Goal: Task Accomplishment & Management: Manage account settings

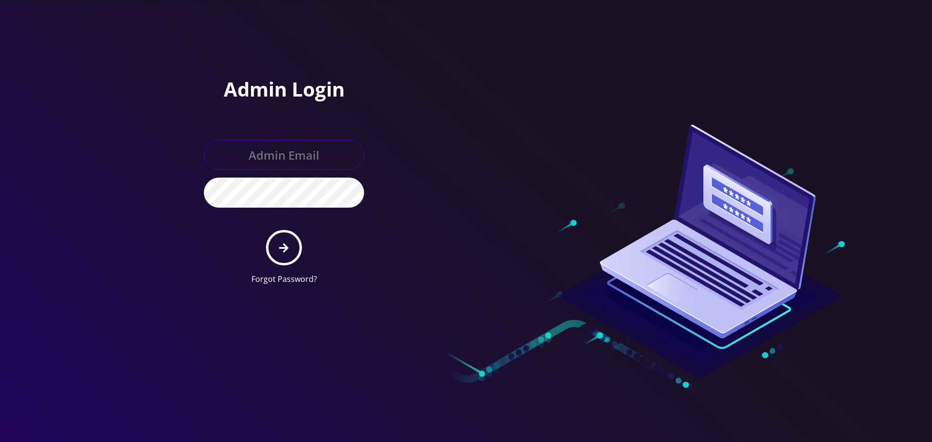
type input "[EMAIL_ADDRESS][DOMAIN_NAME]"
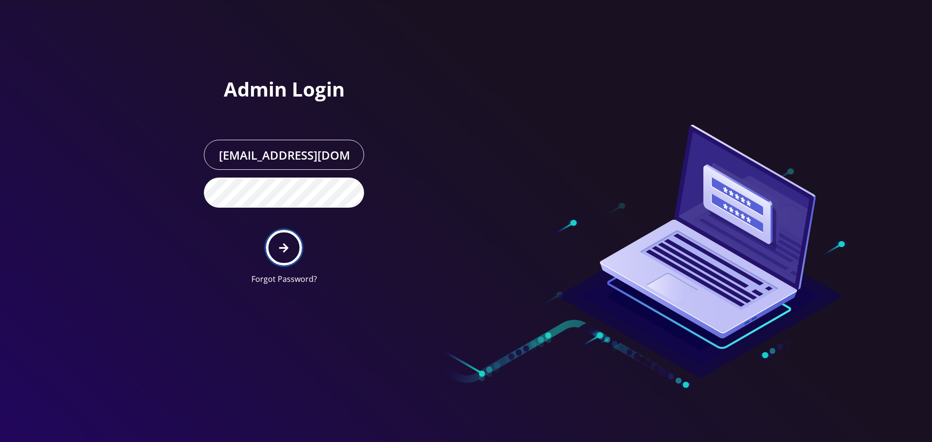
click at [283, 248] on icon "submit" at bounding box center [283, 247] width 9 height 9
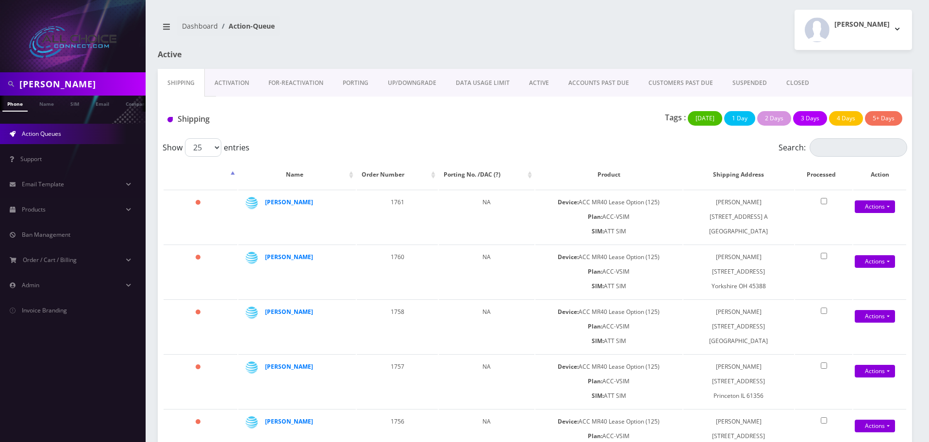
click at [536, 82] on link "ACTIVE" at bounding box center [538, 83] width 39 height 28
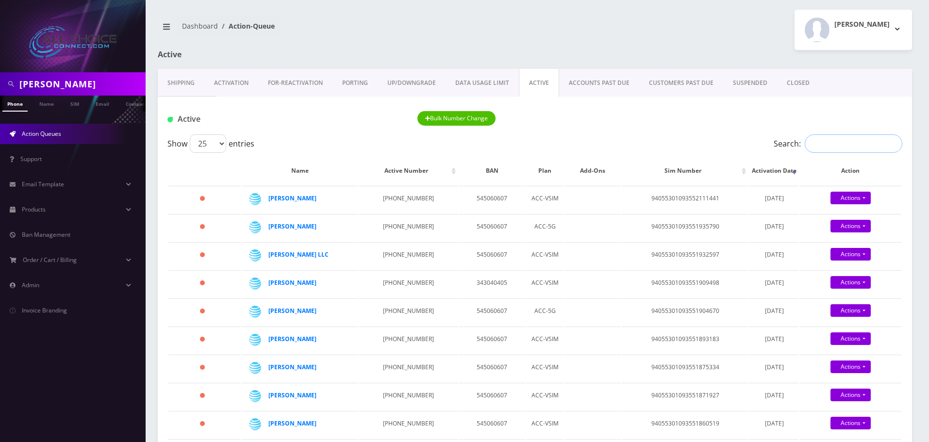
click at [836, 141] on input "Search:" at bounding box center [854, 143] width 98 height 18
paste input "Rudnicki"
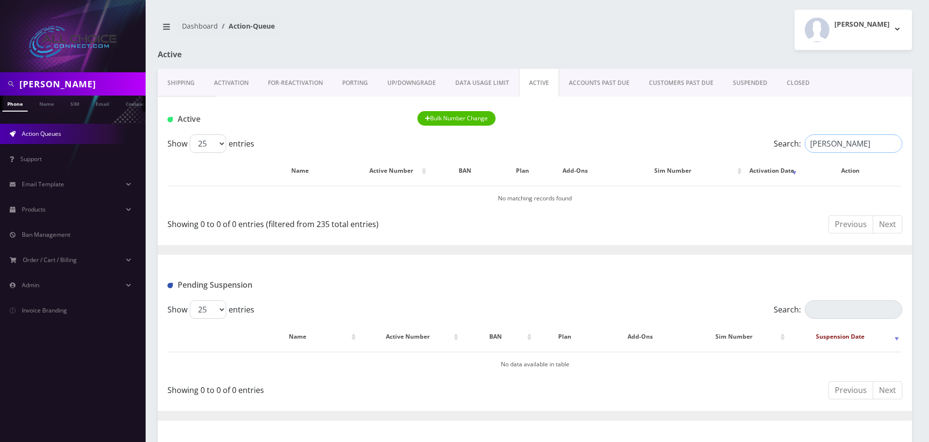
type input "Rudnicki"
click at [0, 78] on html "andy Phone Name SIM Email Company Customer Action Queues Support Email Template…" at bounding box center [464, 289] width 929 height 579
paste input "Rudnicki"
type input "Rudnicki"
click at [47, 107] on link "Name" at bounding box center [46, 104] width 24 height 16
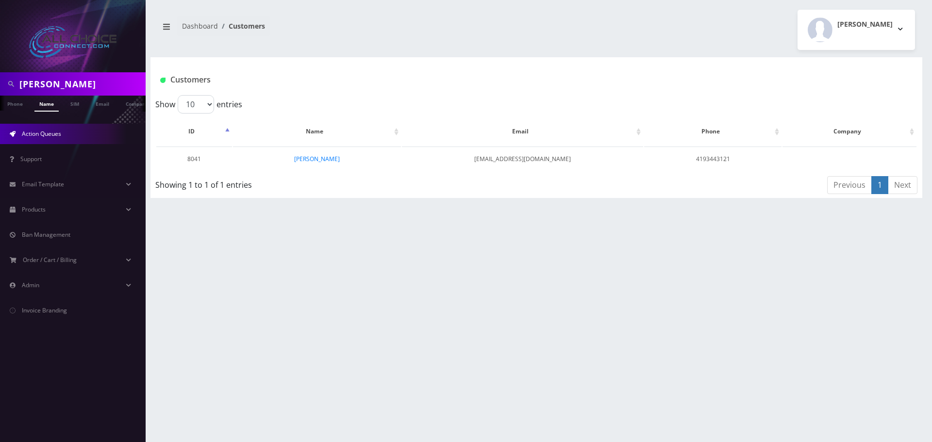
click at [48, 129] on link "Action Queues" at bounding box center [73, 134] width 146 height 20
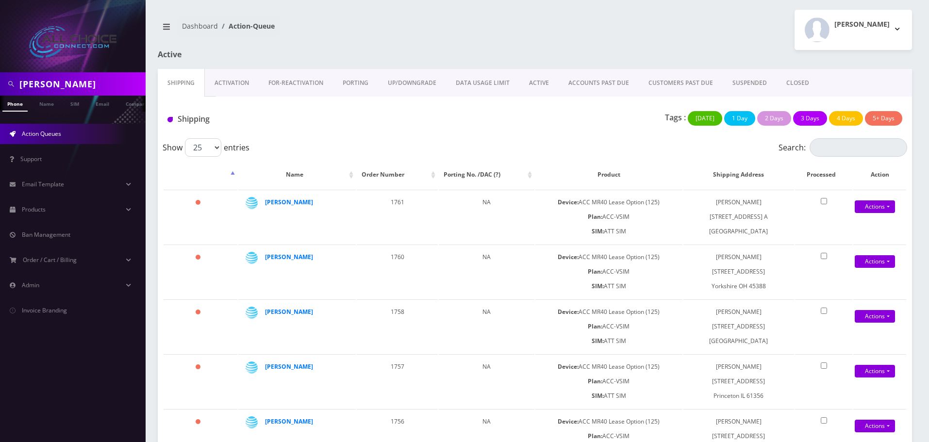
scroll to position [366, 0]
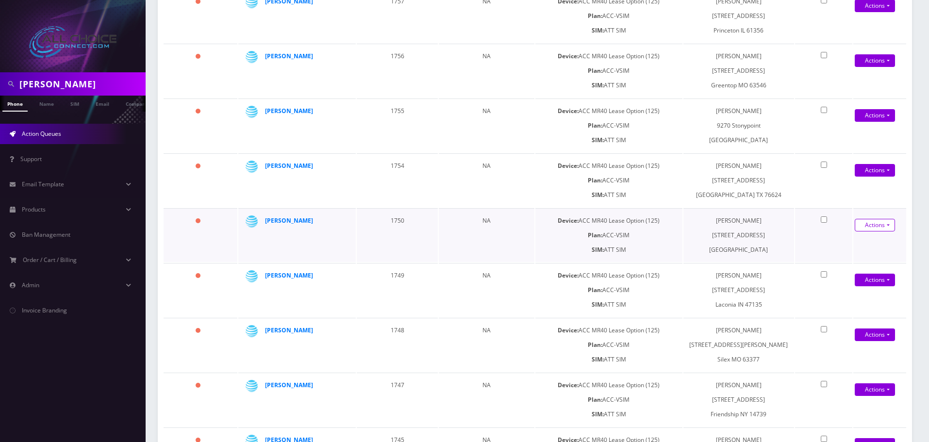
click at [868, 226] on link "Actions" at bounding box center [875, 225] width 40 height 13
click at [857, 244] on link "Shipped" at bounding box center [871, 243] width 78 height 15
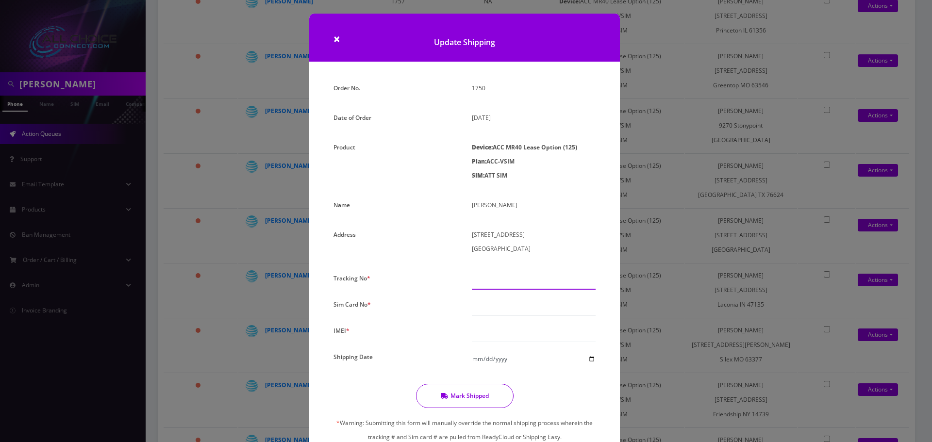
drag, startPoint x: 540, startPoint y: 275, endPoint x: 526, endPoint y: 306, distance: 34.3
click at [540, 278] on input "text" at bounding box center [534, 280] width 124 height 18
paste input "9405530109355199888127"
type input "9405530109355199888127"
click at [524, 308] on input "text" at bounding box center [534, 307] width 124 height 18
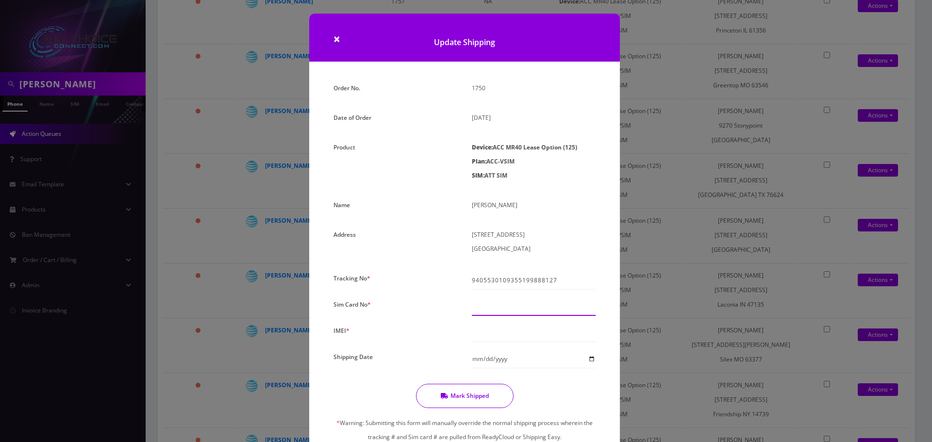
paste input "94055301093551998881"
type input "94055301093551998881"
click at [519, 326] on input "text" at bounding box center [534, 333] width 124 height 18
paste input "940553010935519"
type input "940553010935519"
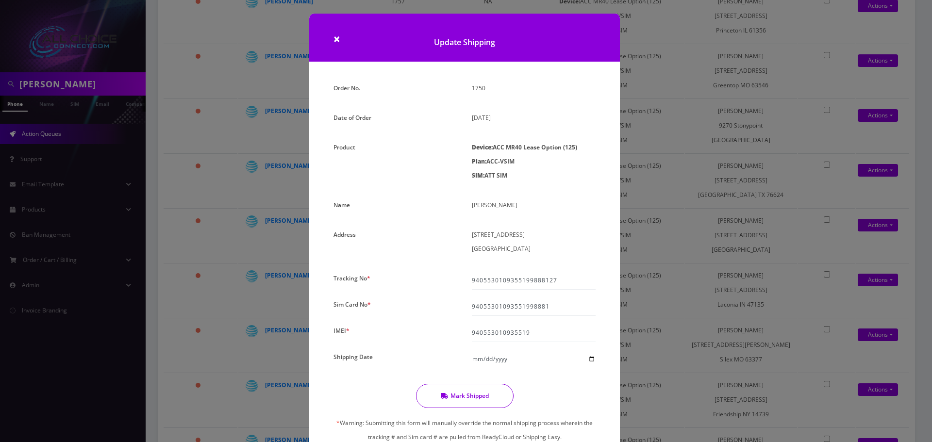
click at [598, 355] on div at bounding box center [534, 359] width 138 height 18
click at [593, 355] on input "Shipping Date" at bounding box center [534, 359] width 124 height 18
type input "2025-08-21"
click at [482, 392] on button "Mark Shipped" at bounding box center [465, 396] width 98 height 24
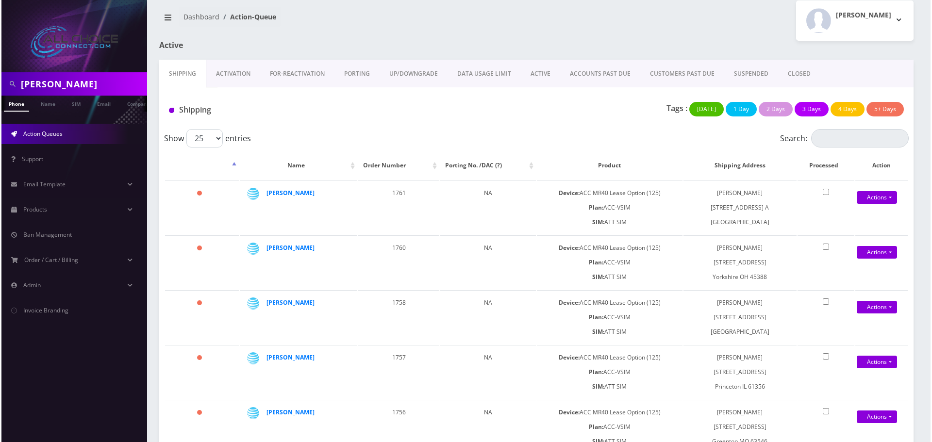
scroll to position [0, 0]
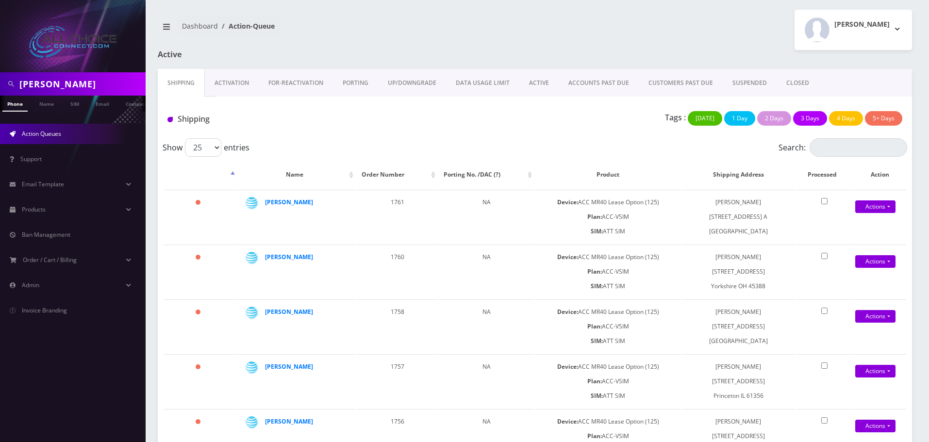
click at [235, 75] on link "Activation" at bounding box center [232, 83] width 54 height 28
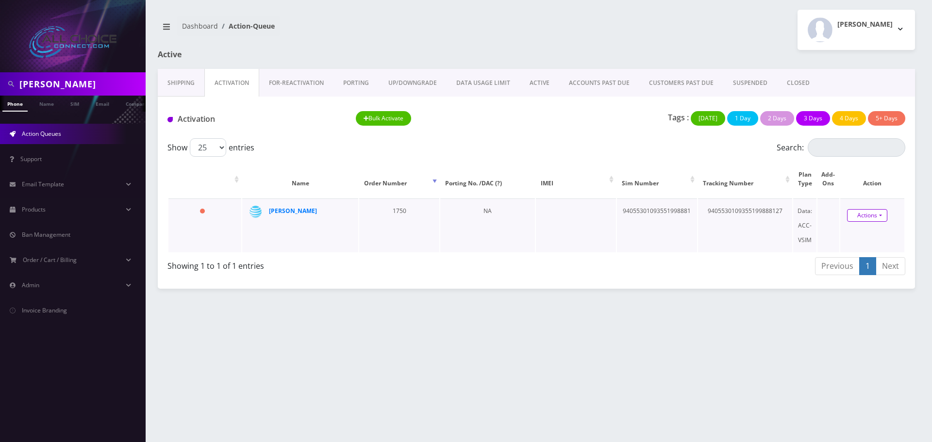
click at [864, 214] on link "Actions" at bounding box center [867, 215] width 40 height 13
click at [842, 237] on link "Activate" at bounding box center [874, 234] width 78 height 15
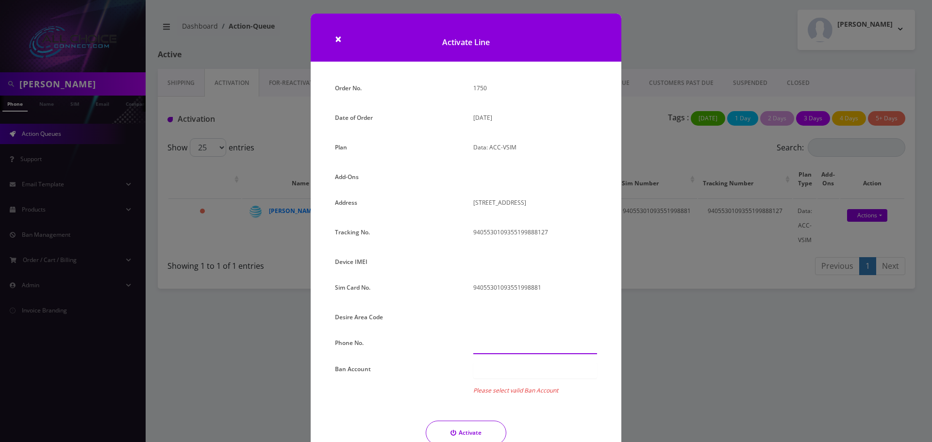
click at [501, 354] on input "text" at bounding box center [535, 345] width 124 height 18
type input "685-486-4646"
click at [512, 379] on div at bounding box center [535, 370] width 124 height 17
click at [513, 406] on div at bounding box center [535, 399] width 124 height 17
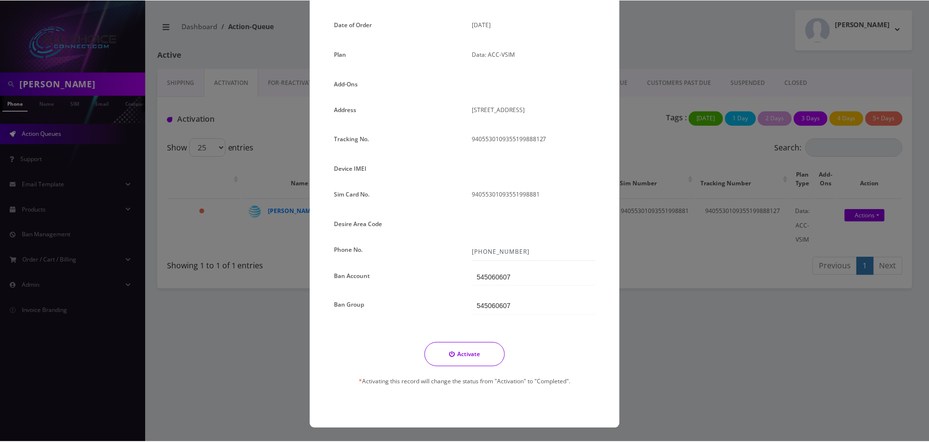
scroll to position [107, 0]
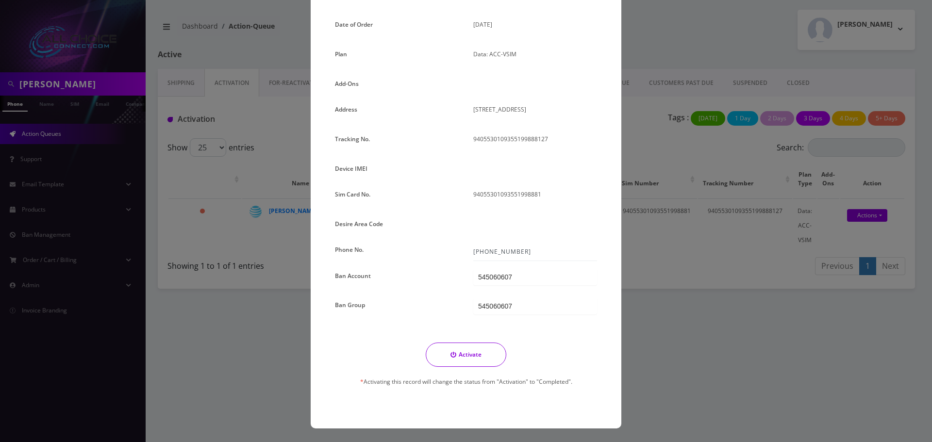
click at [468, 355] on button "Activate" at bounding box center [466, 355] width 81 height 24
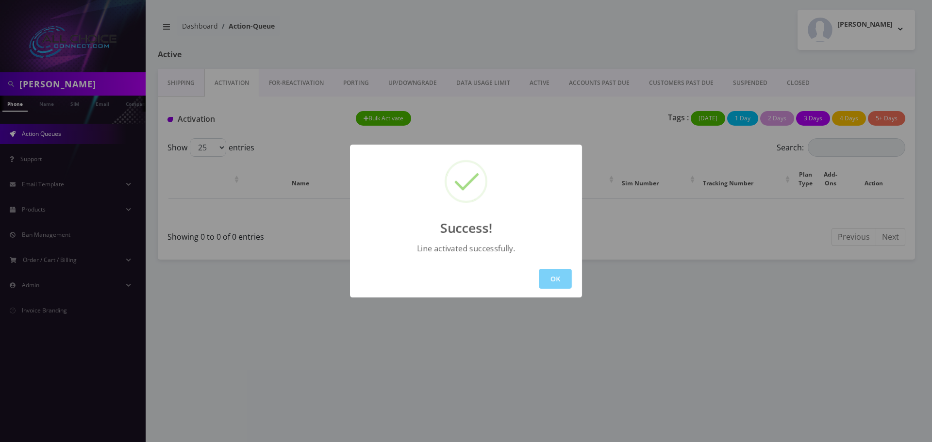
click at [547, 79] on div "Success! Line activated successfully. OK" at bounding box center [466, 221] width 932 height 442
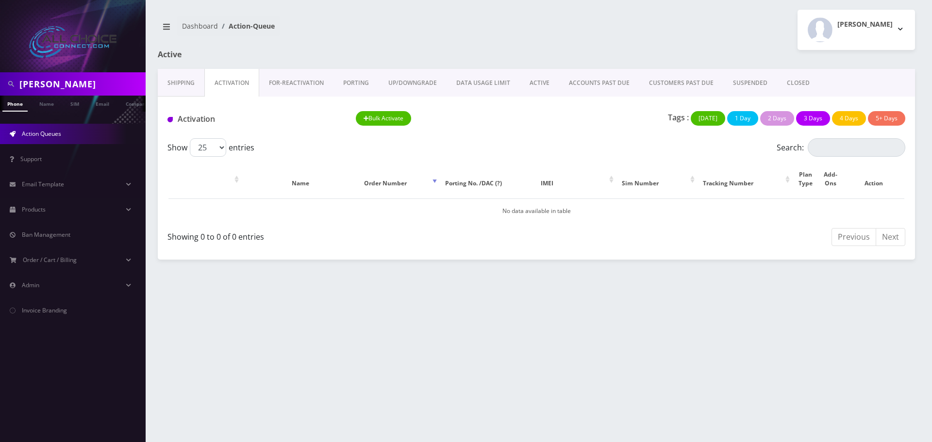
click at [540, 84] on link "ACTIVE" at bounding box center [539, 83] width 39 height 28
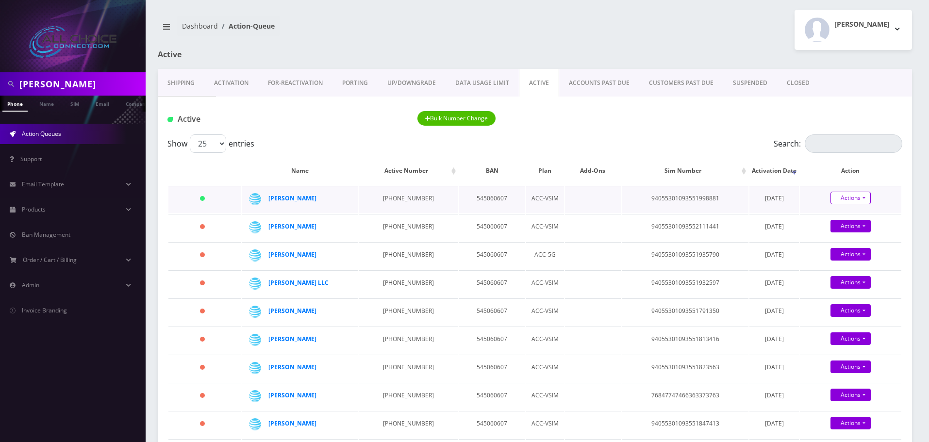
click at [846, 197] on link "Actions" at bounding box center [851, 198] width 40 height 13
click at [841, 216] on link "Close" at bounding box center [858, 216] width 101 height 15
type input "09/23/2025"
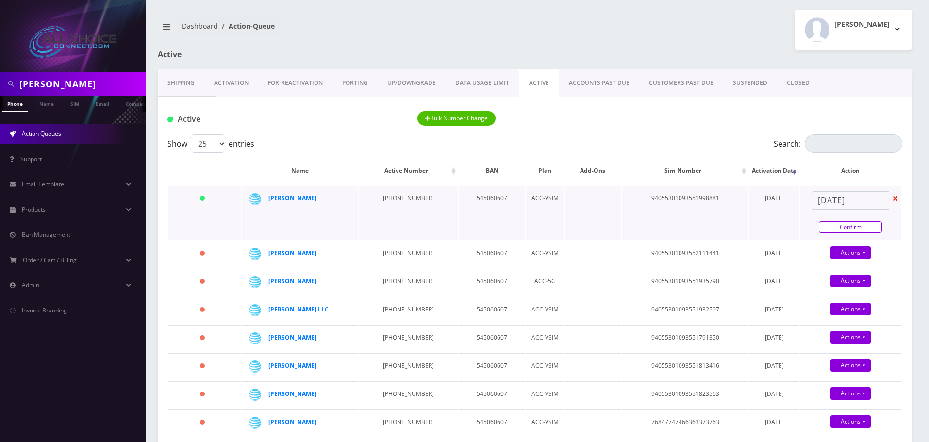
click at [843, 223] on link "Confirm" at bounding box center [850, 227] width 63 height 12
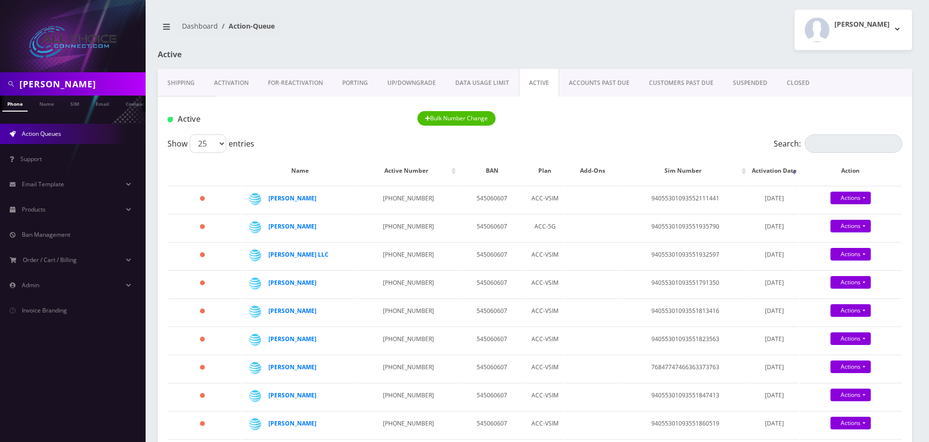
click at [798, 77] on link "CLOSED" at bounding box center [798, 83] width 42 height 28
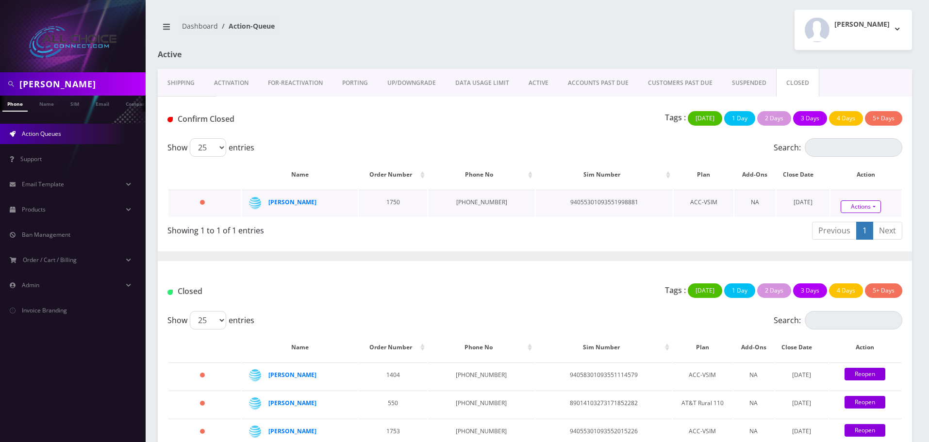
click at [865, 205] on link "Actions" at bounding box center [861, 206] width 40 height 13
click at [856, 175] on link "Confirm" at bounding box center [878, 179] width 78 height 13
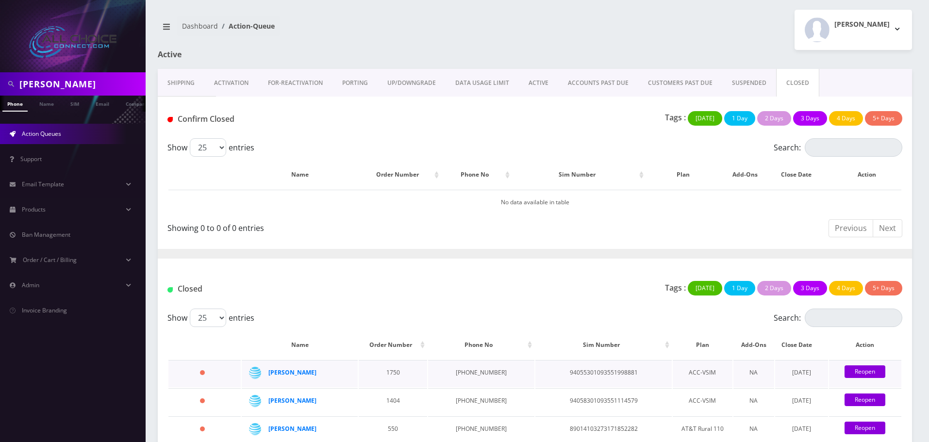
drag, startPoint x: 321, startPoint y: 369, endPoint x: 268, endPoint y: 375, distance: 53.7
click at [268, 375] on td "Steven Rudnicki" at bounding box center [300, 373] width 116 height 27
click at [337, 362] on td "Steven Rudnicki" at bounding box center [300, 373] width 116 height 27
drag, startPoint x: 320, startPoint y: 373, endPoint x: 269, endPoint y: 374, distance: 50.5
click at [269, 374] on div "Steven Rudnicki" at bounding box center [305, 373] width 74 height 15
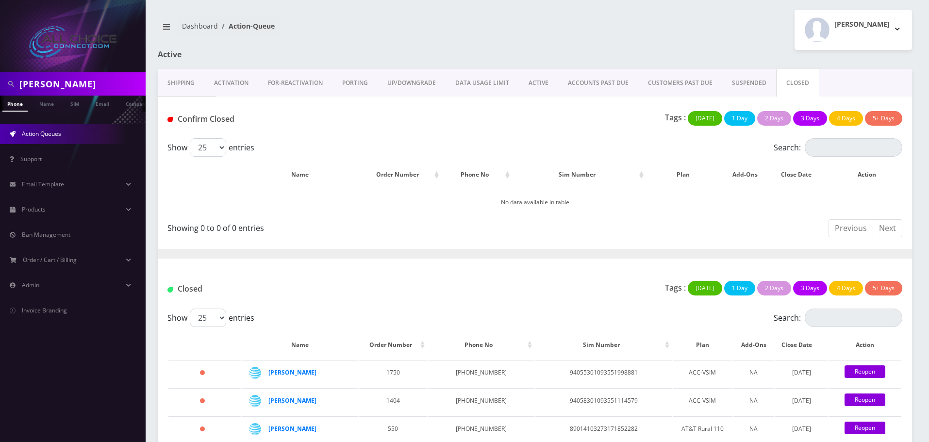
copy strong "Steven Rudnicki"
